Goal: Task Accomplishment & Management: Complete application form

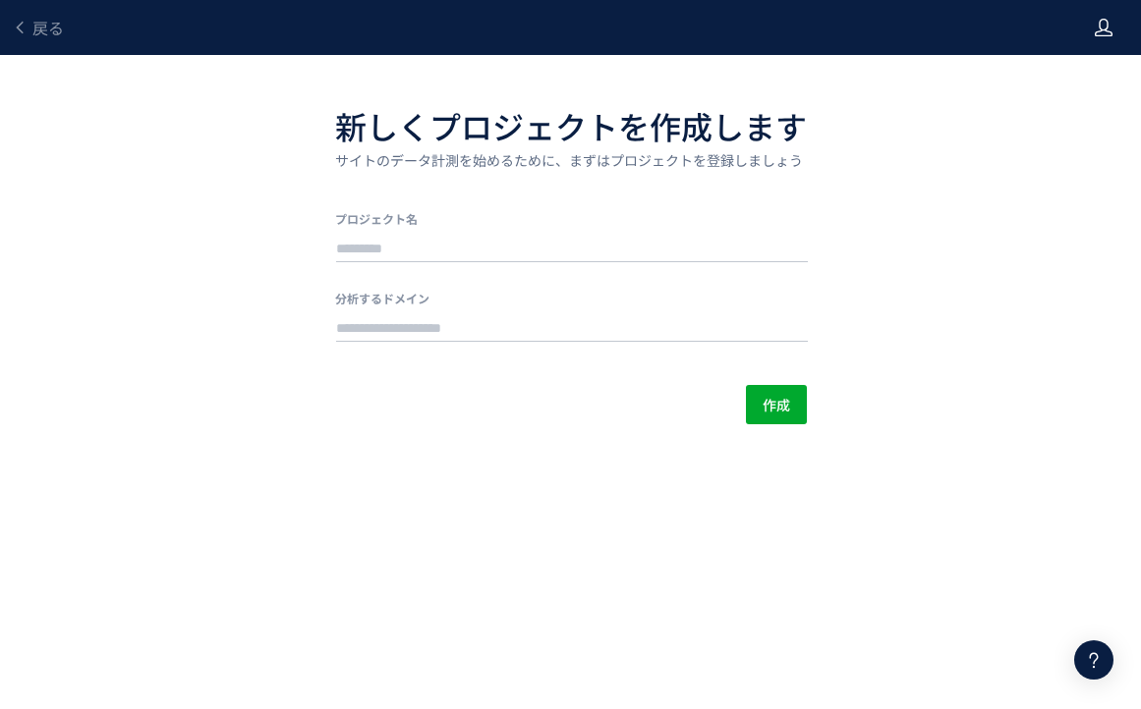
click at [1102, 33] on icon at bounding box center [1103, 28] width 20 height 20
click at [1028, 82] on span "アカウント設定" at bounding box center [1053, 78] width 96 height 20
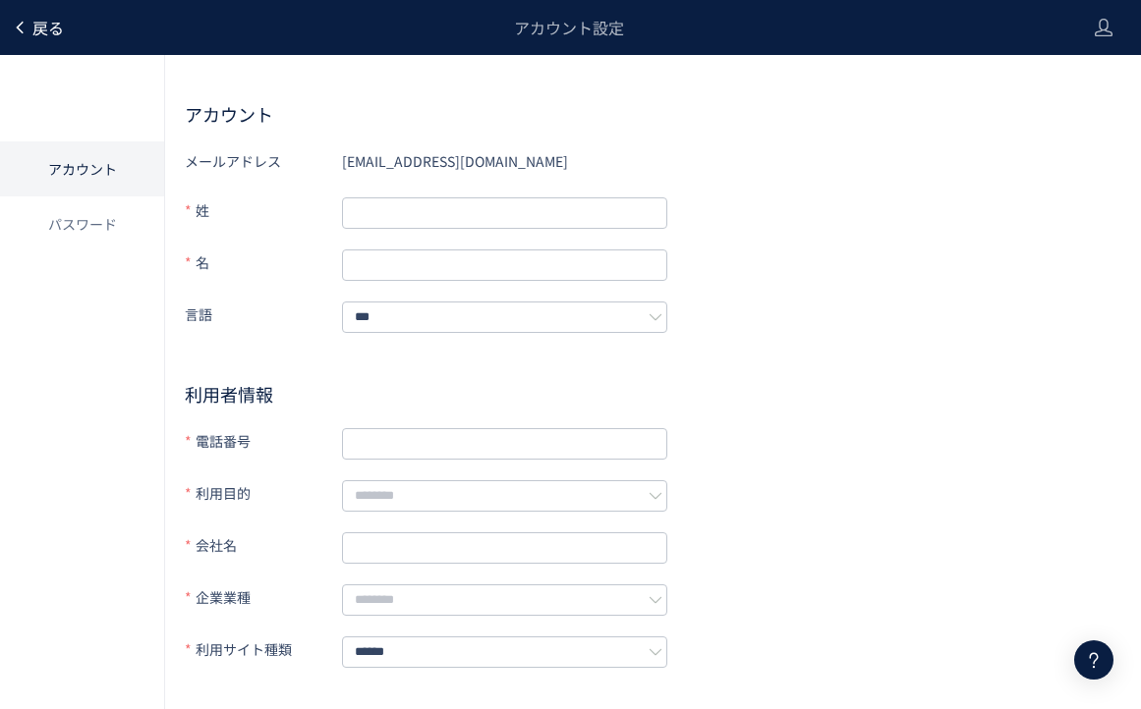
click at [38, 31] on span "戻る" at bounding box center [47, 28] width 31 height 24
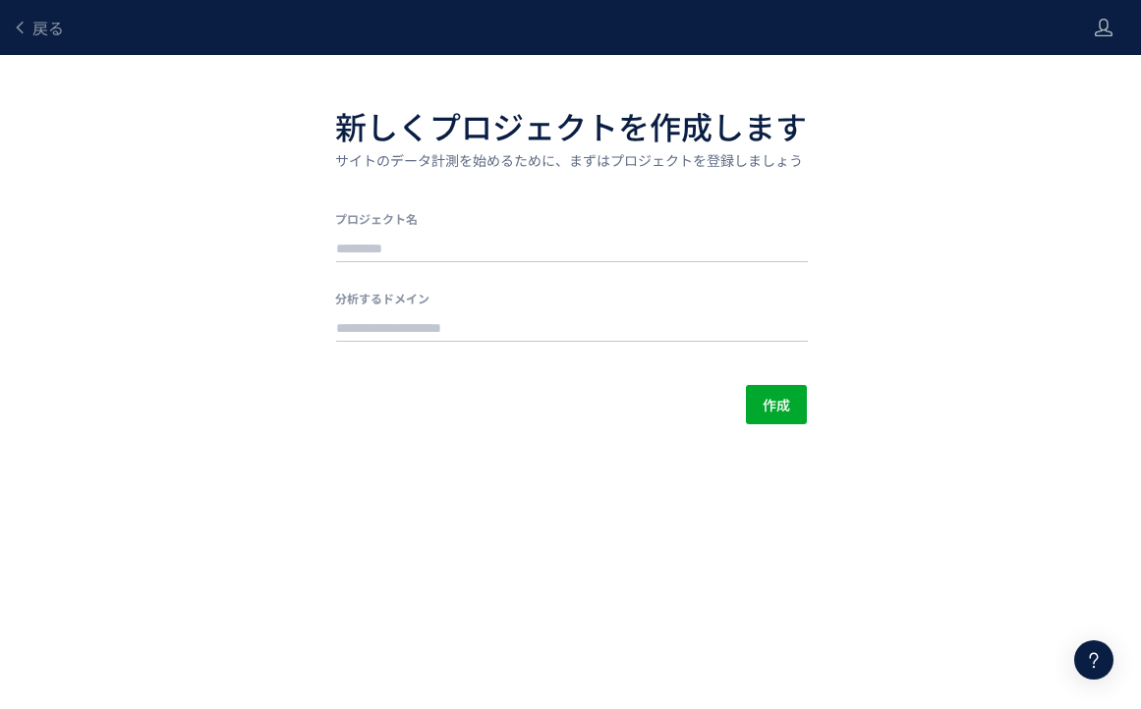
click at [38, 31] on span "戻る" at bounding box center [47, 28] width 31 height 24
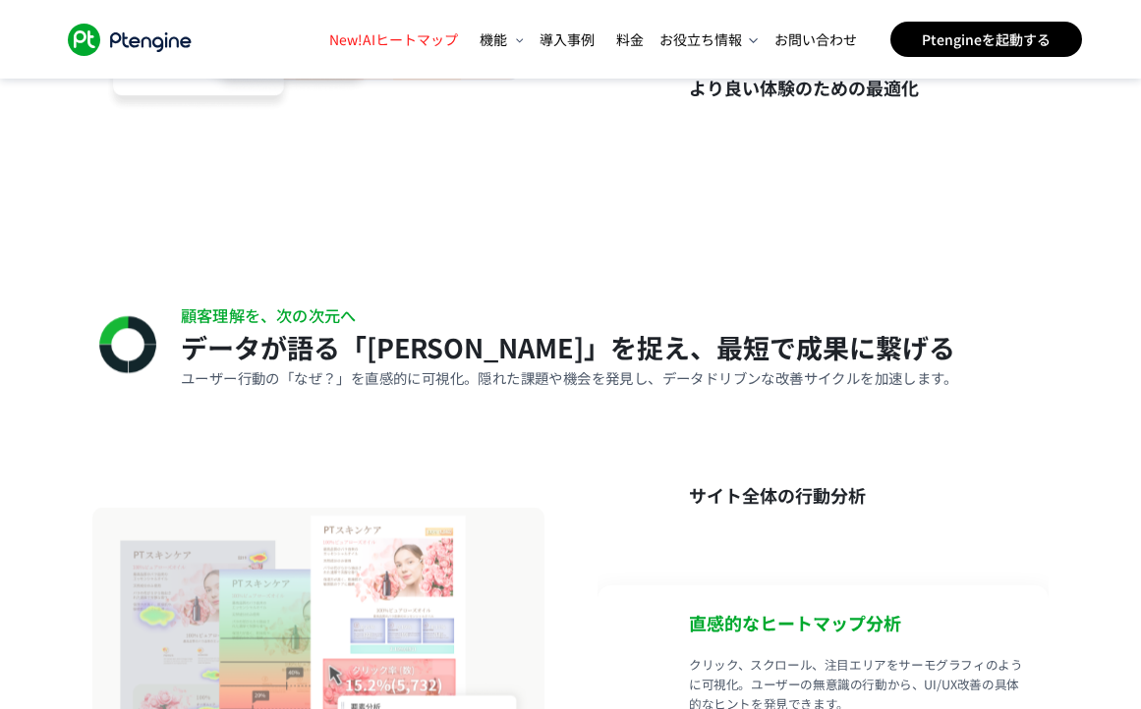
scroll to position [0, 93]
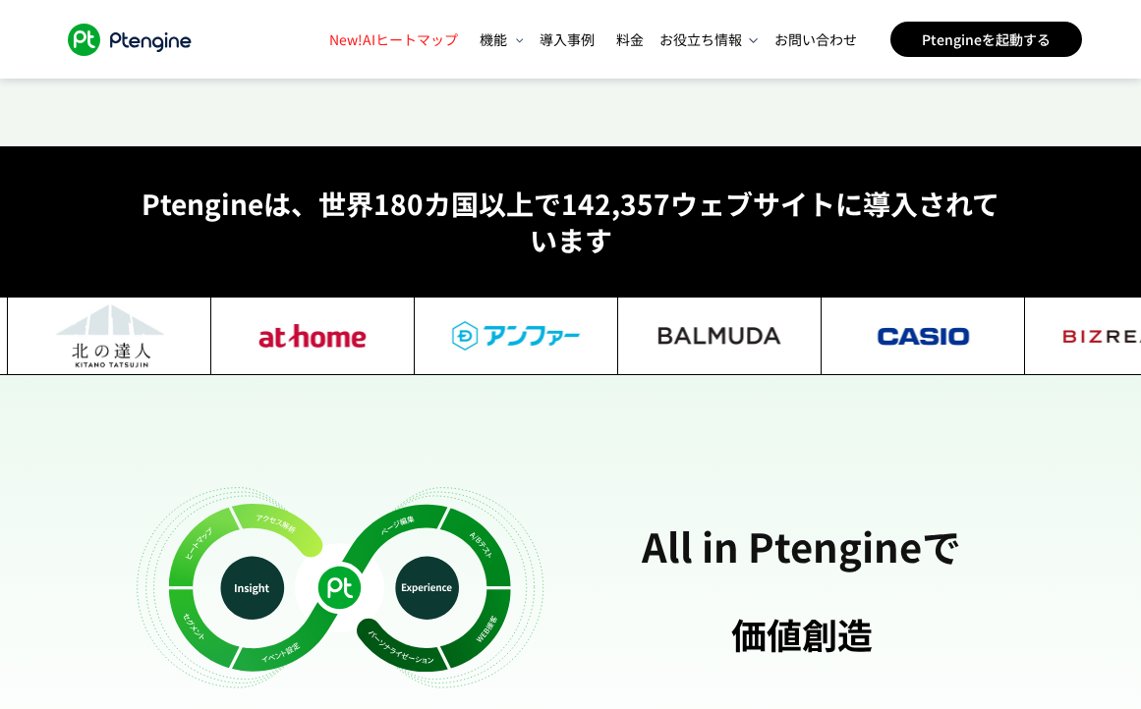
click at [99, 33] on icon ".ptenginelogo_svg__st2{fill:#fff}" at bounding box center [129, 40] width 141 height 32
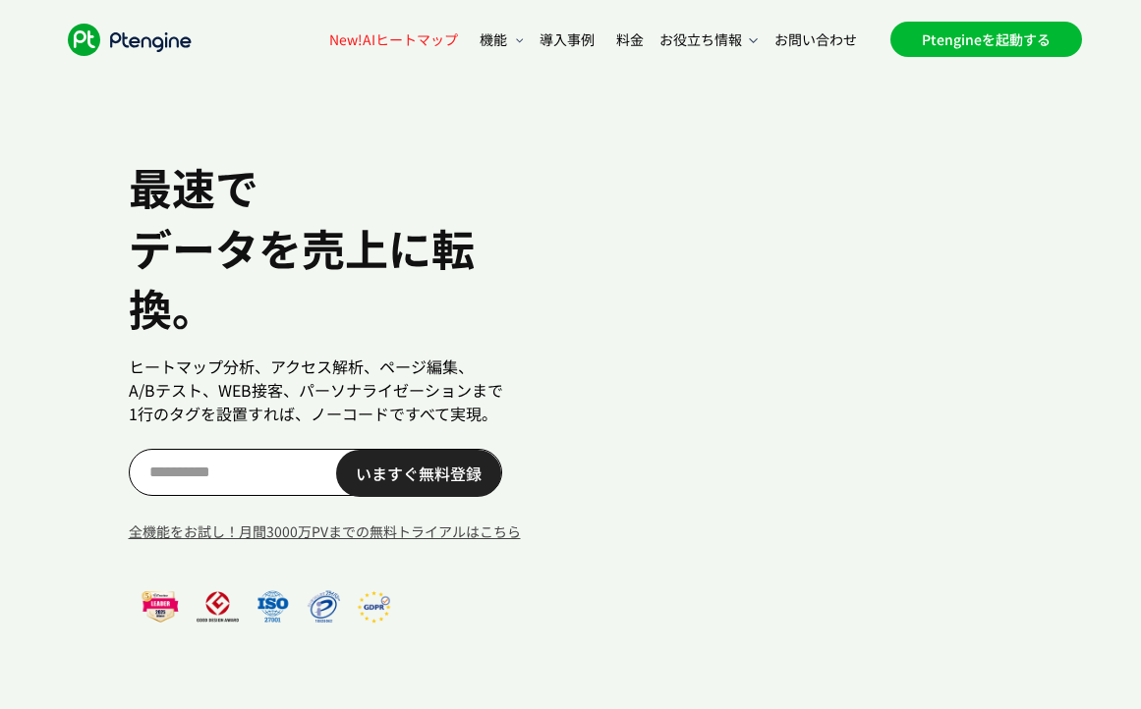
click at [959, 41] on link "Ptengineを起動する" at bounding box center [986, 39] width 192 height 35
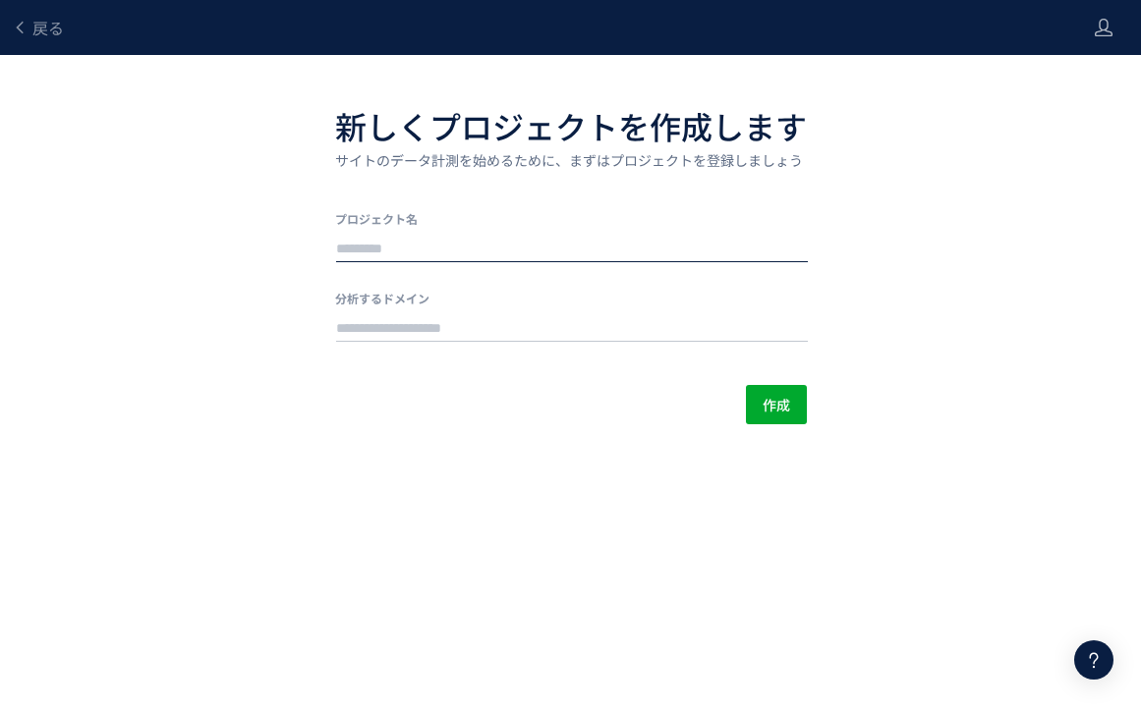
click at [633, 245] on input "text" at bounding box center [572, 250] width 472 height 28
click at [1103, 19] on use at bounding box center [1103, 28] width 18 height 18
click at [717, 93] on div "戻る 新しくプロジェクトを作成します サイトのデータ計測を始めるために、まずはプロジェクトを登録しましょう プロジェクト名 分析するドメイン 作成" at bounding box center [570, 212] width 1141 height 424
